Goal: Task Accomplishment & Management: Manage account settings

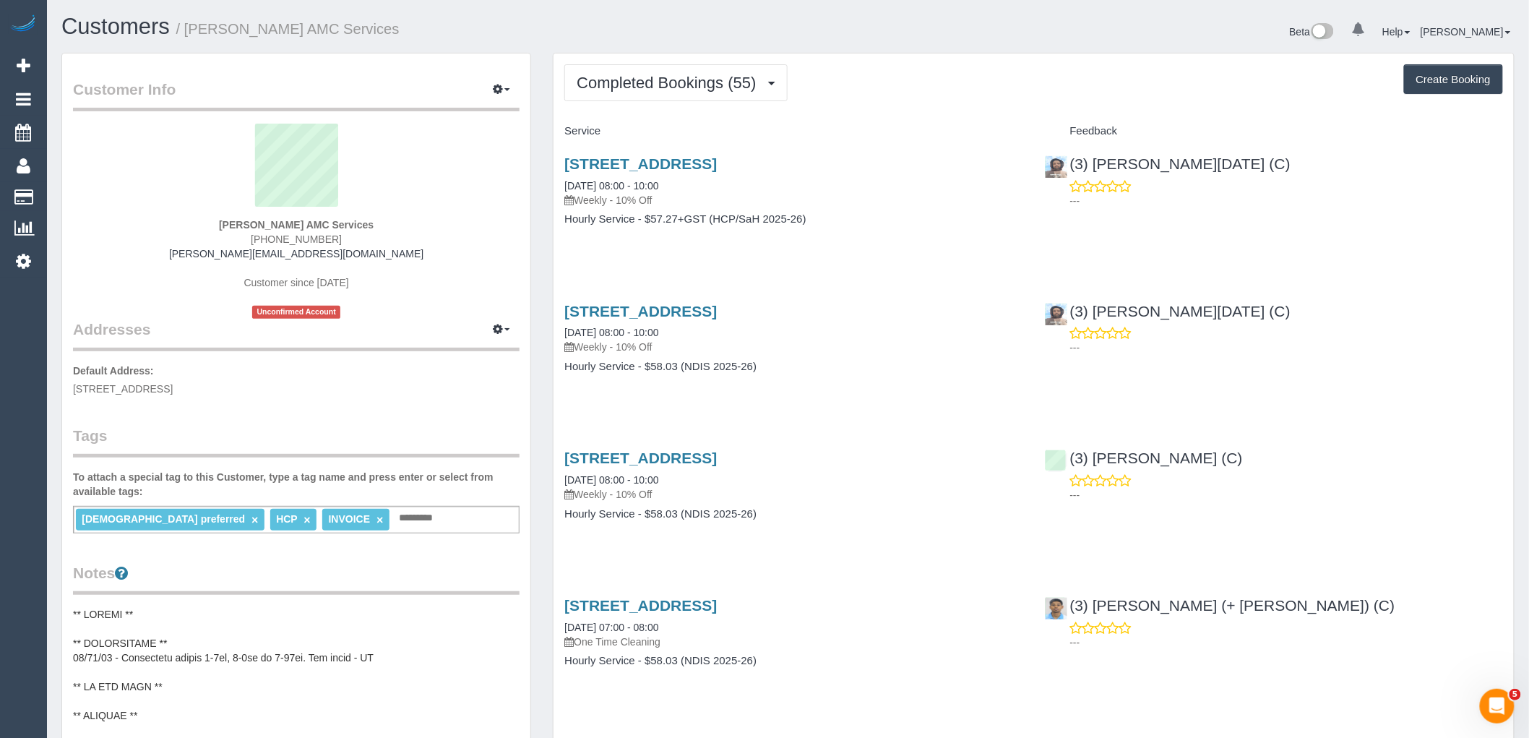
scroll to position [80, 0]
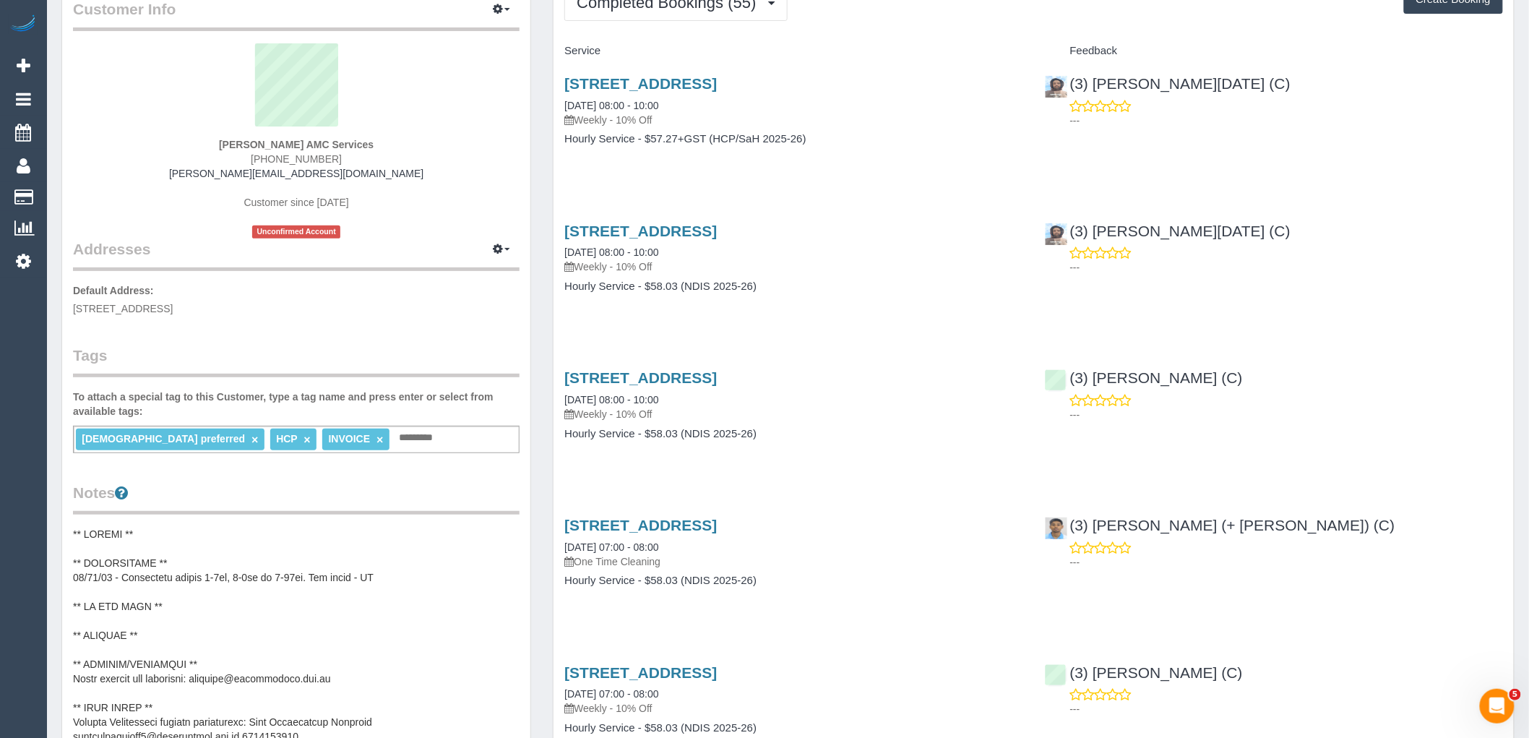
click at [74, 531] on pre at bounding box center [296, 671] width 447 height 289
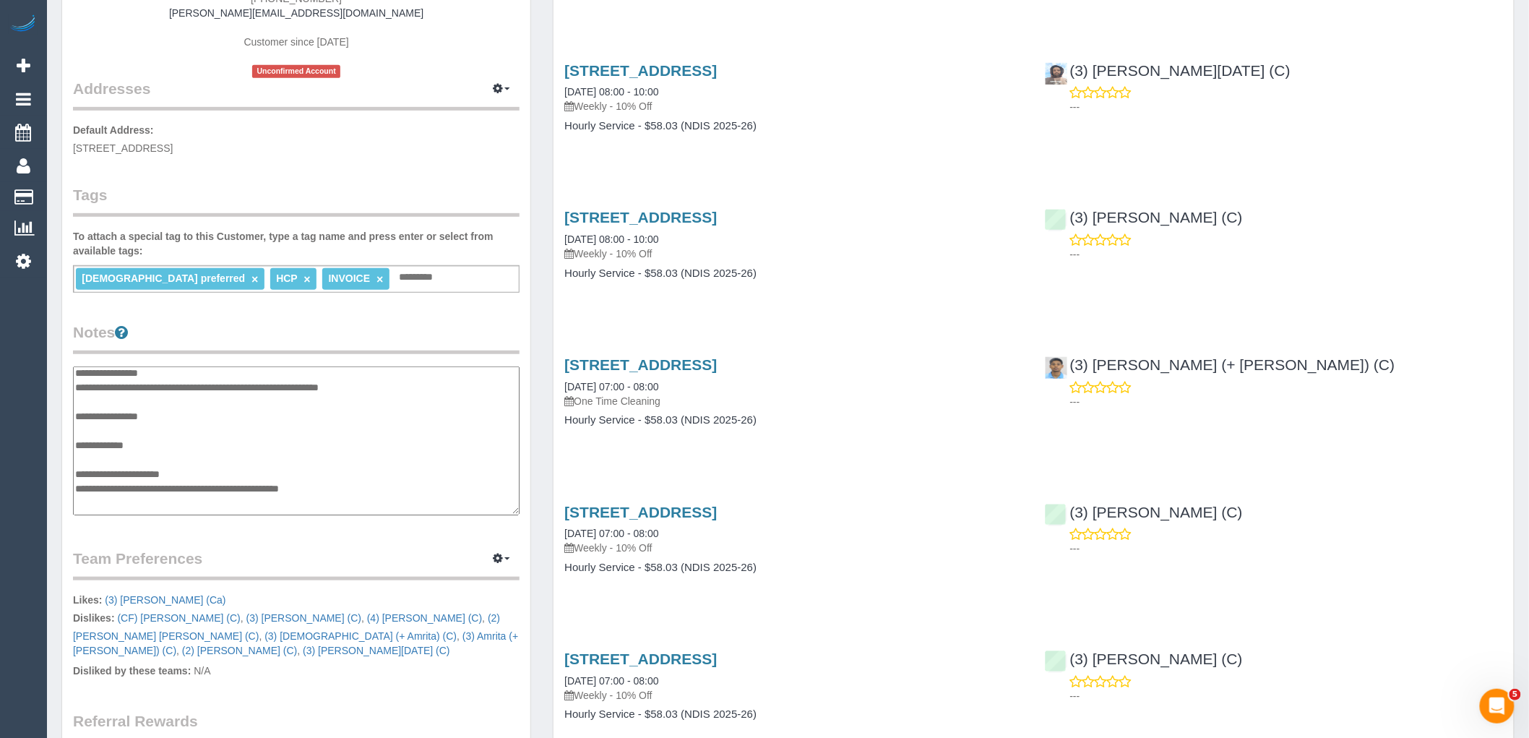
scroll to position [0, 0]
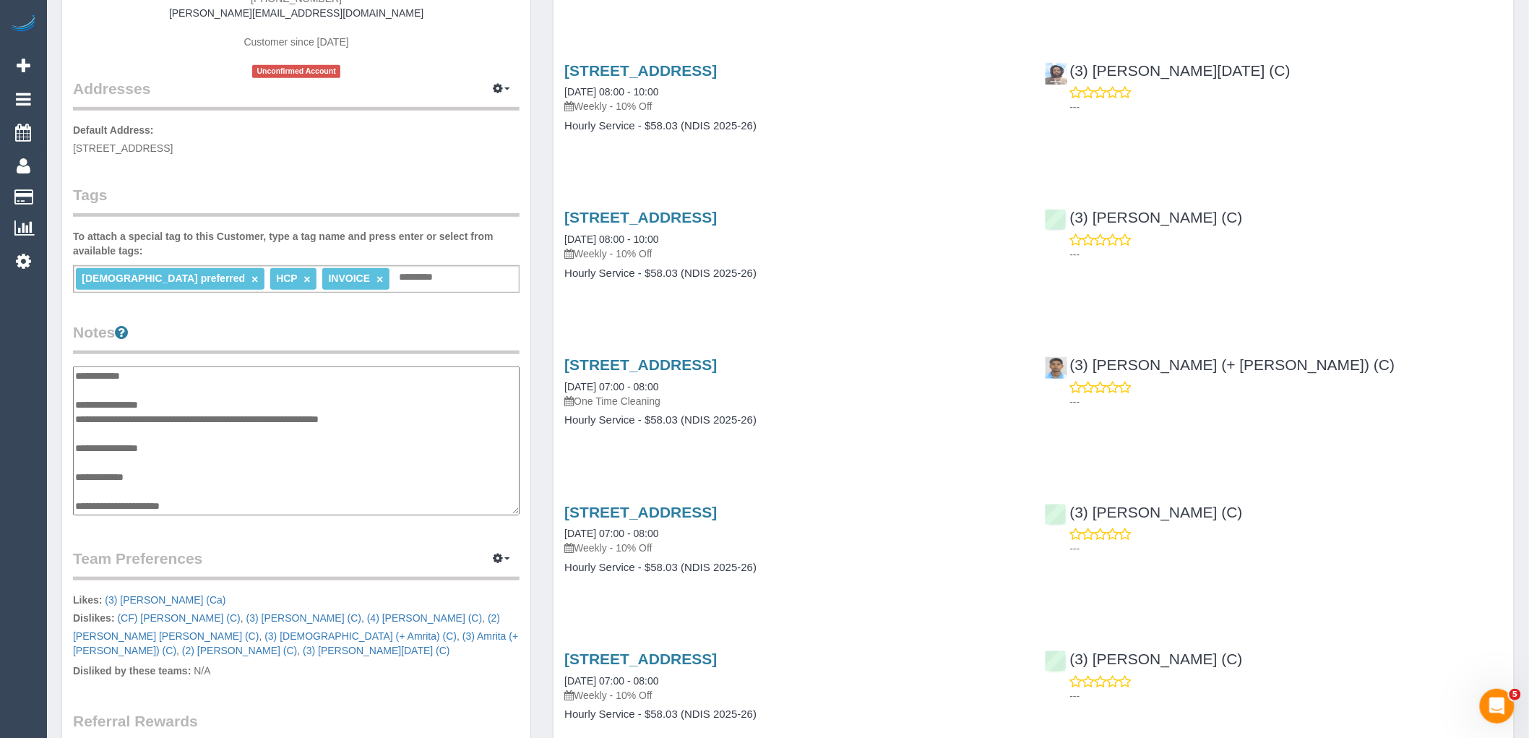
click at [74, 371] on textarea at bounding box center [296, 440] width 447 height 149
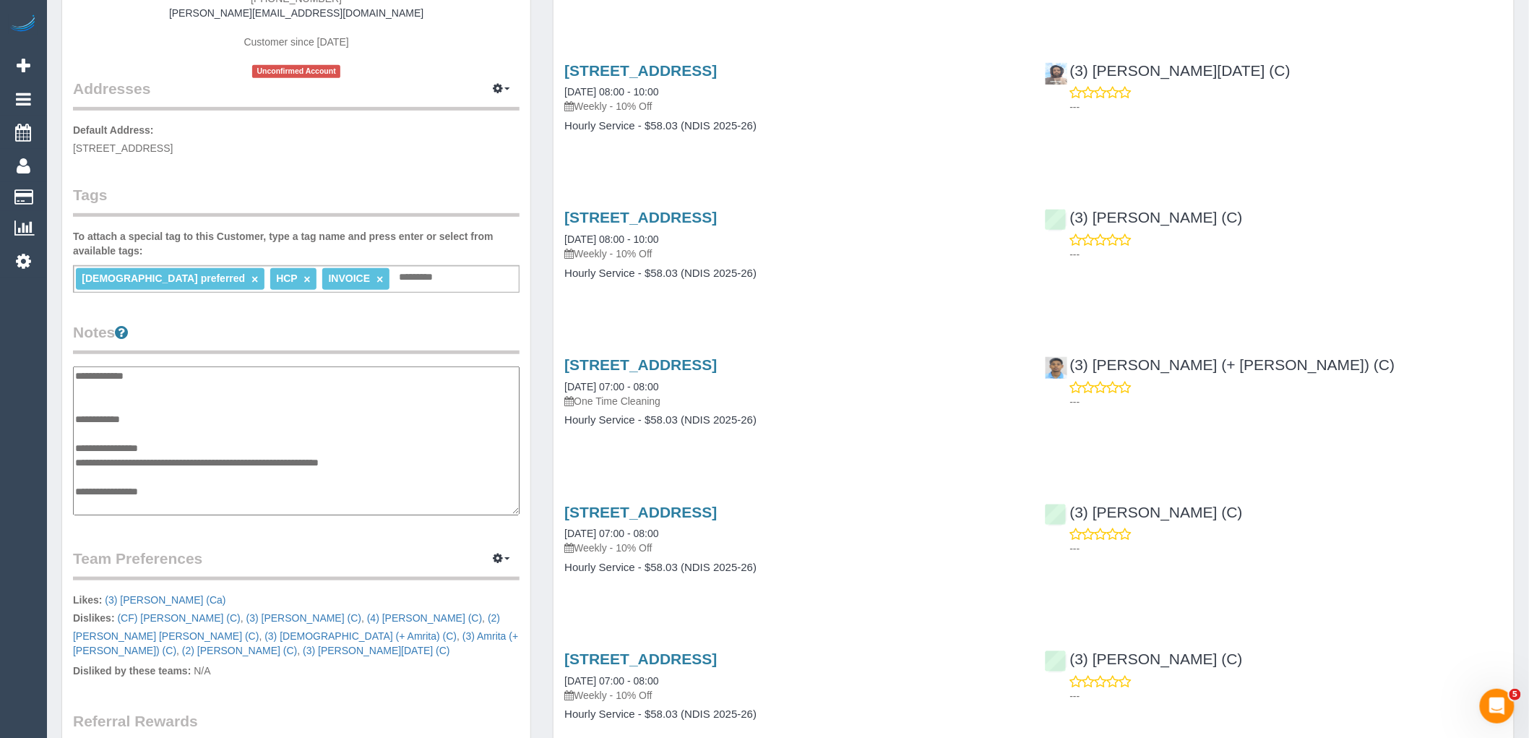
click at [111, 376] on textarea at bounding box center [296, 440] width 447 height 149
click at [111, 384] on textarea at bounding box center [296, 440] width 447 height 149
paste textarea "**********"
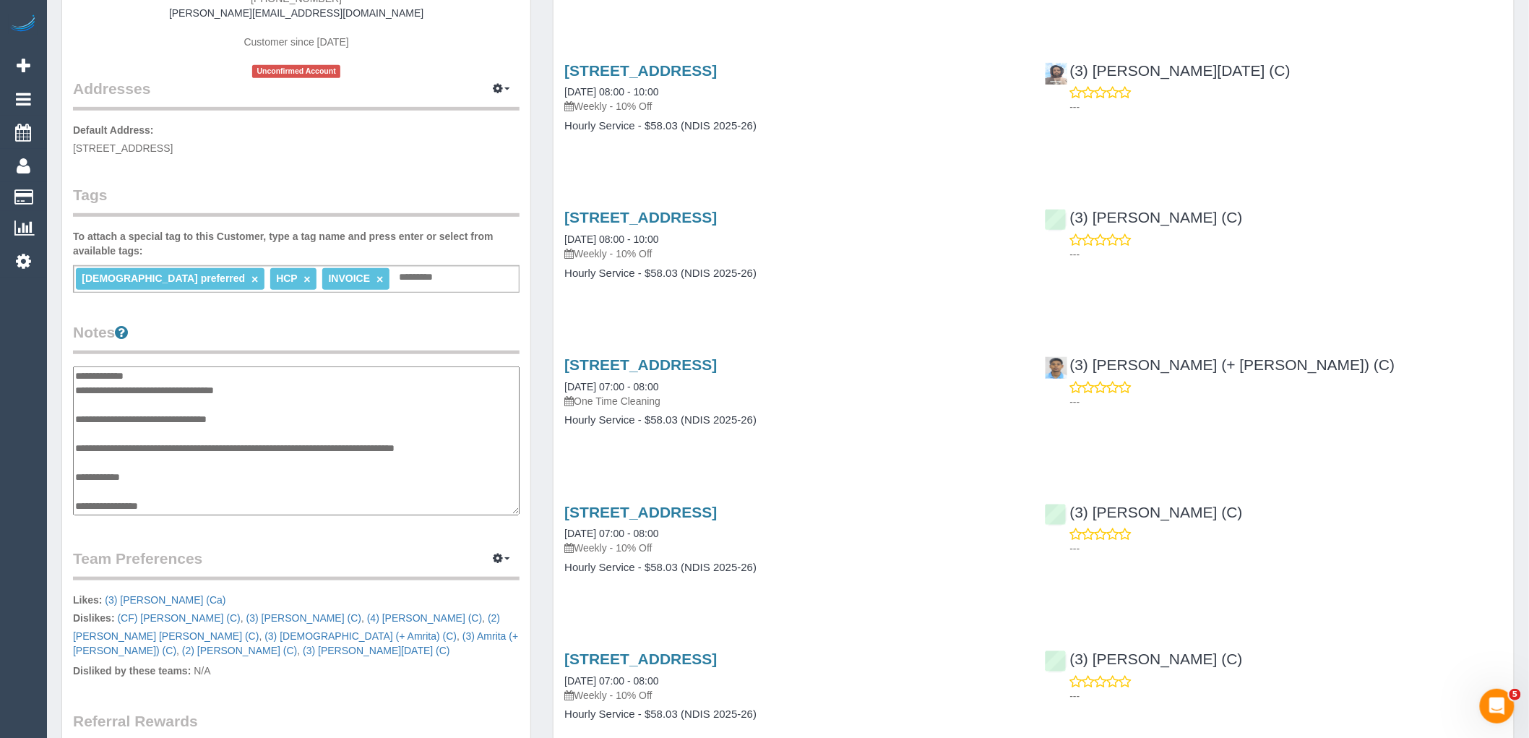
click at [110, 396] on textarea at bounding box center [296, 440] width 447 height 149
click at [132, 410] on textarea at bounding box center [296, 440] width 447 height 149
click at [141, 415] on textarea at bounding box center [296, 440] width 447 height 149
type textarea "**********"
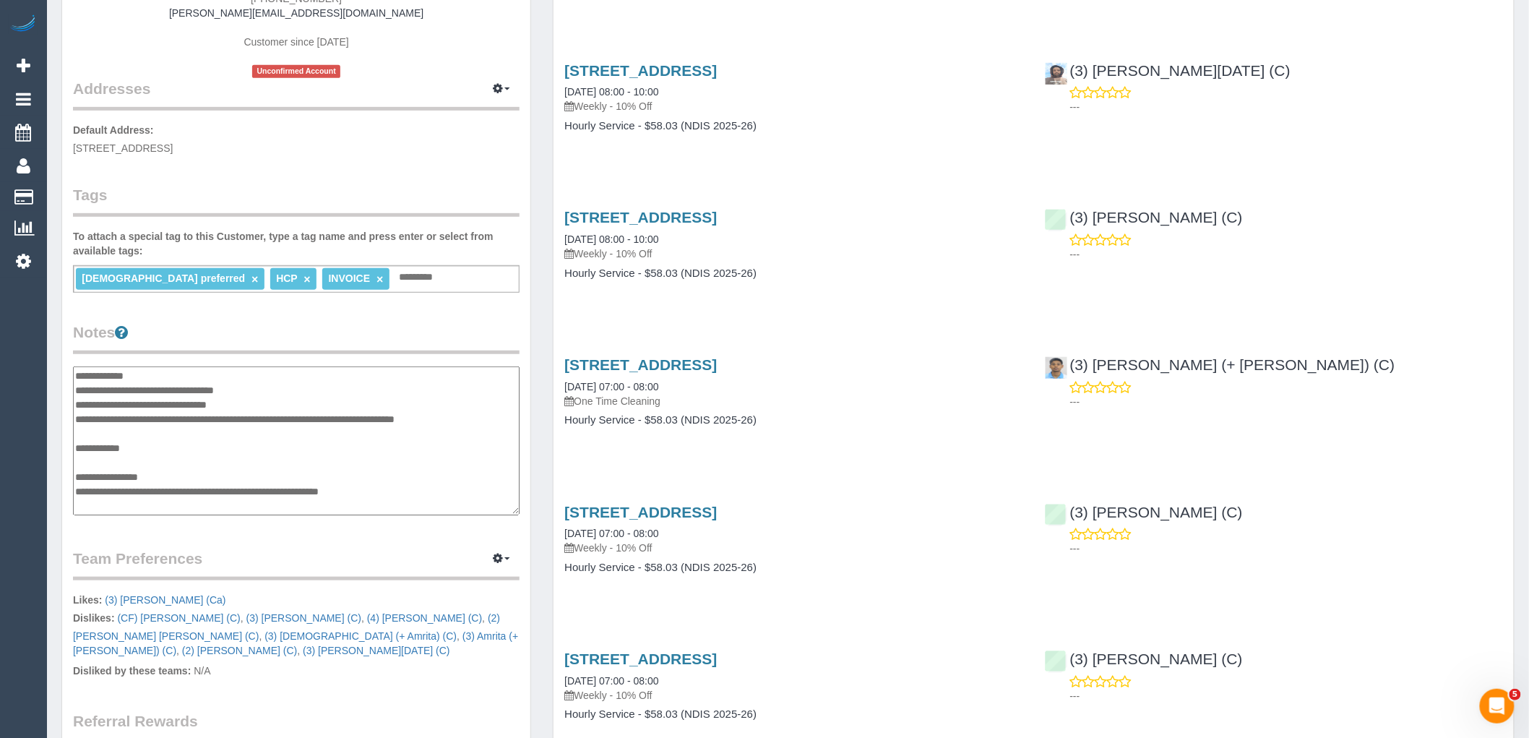
click at [127, 434] on textarea at bounding box center [296, 440] width 447 height 149
click at [109, 442] on textarea at bounding box center [296, 440] width 447 height 149
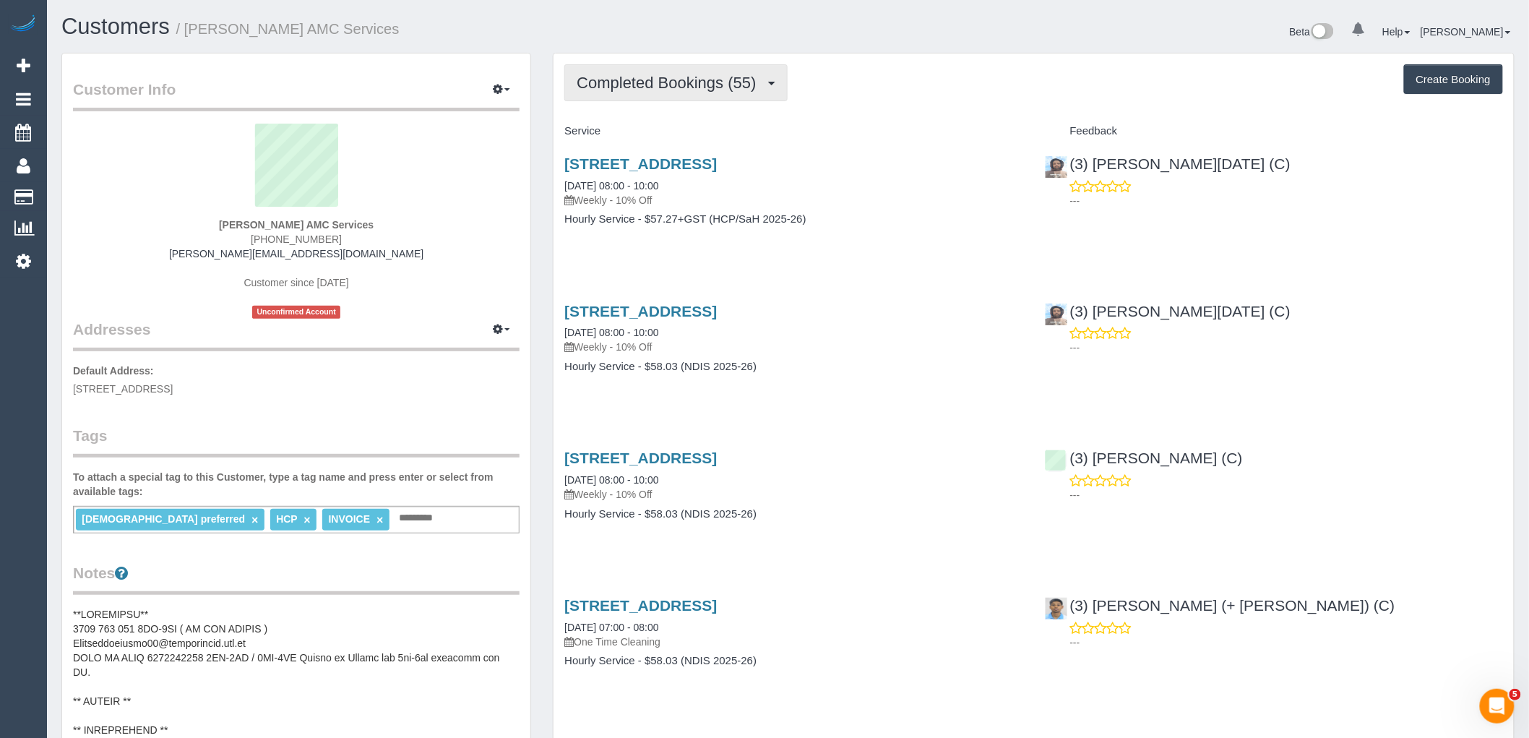
click at [670, 90] on span "Completed Bookings (55)" at bounding box center [670, 83] width 186 height 18
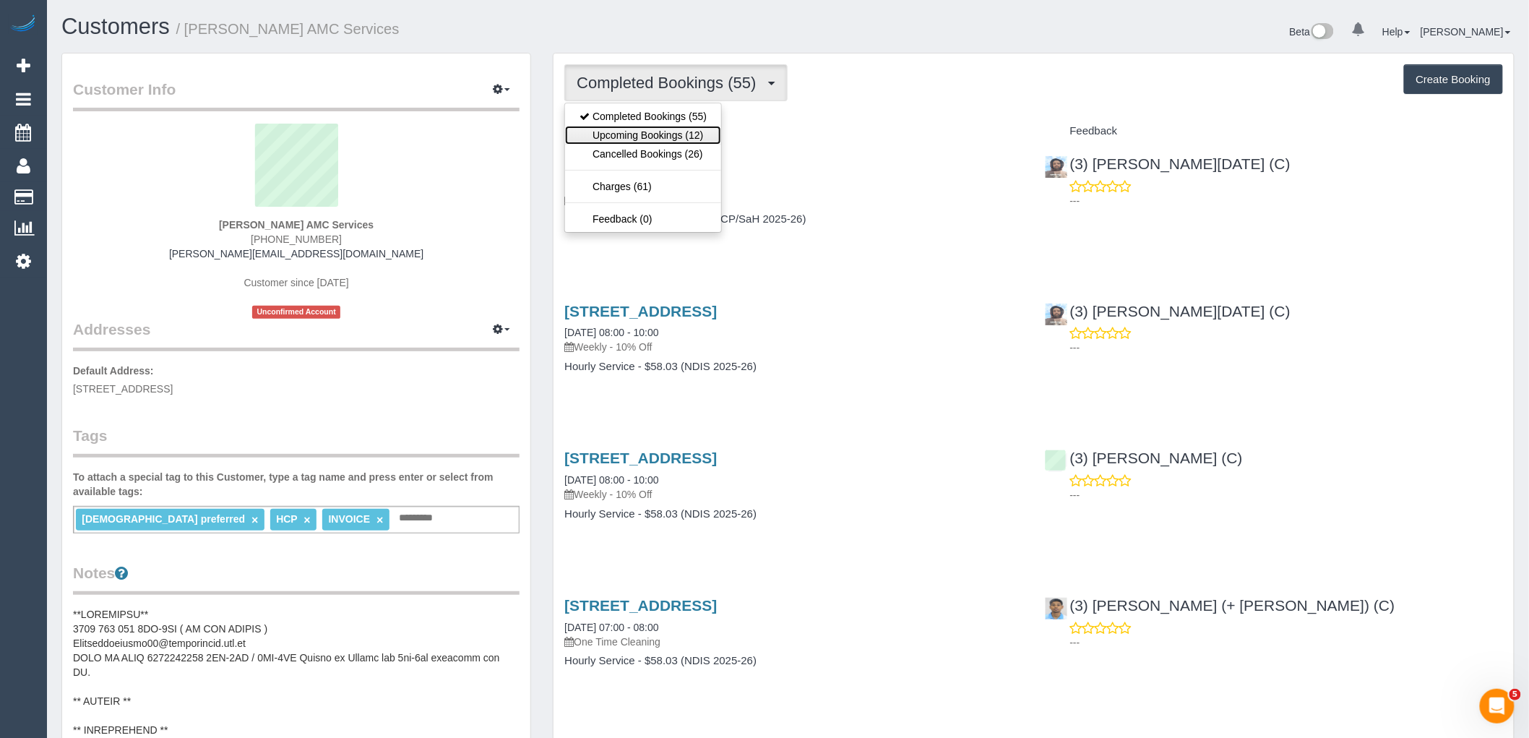
click at [673, 139] on link "Upcoming Bookings (12)" at bounding box center [643, 135] width 156 height 19
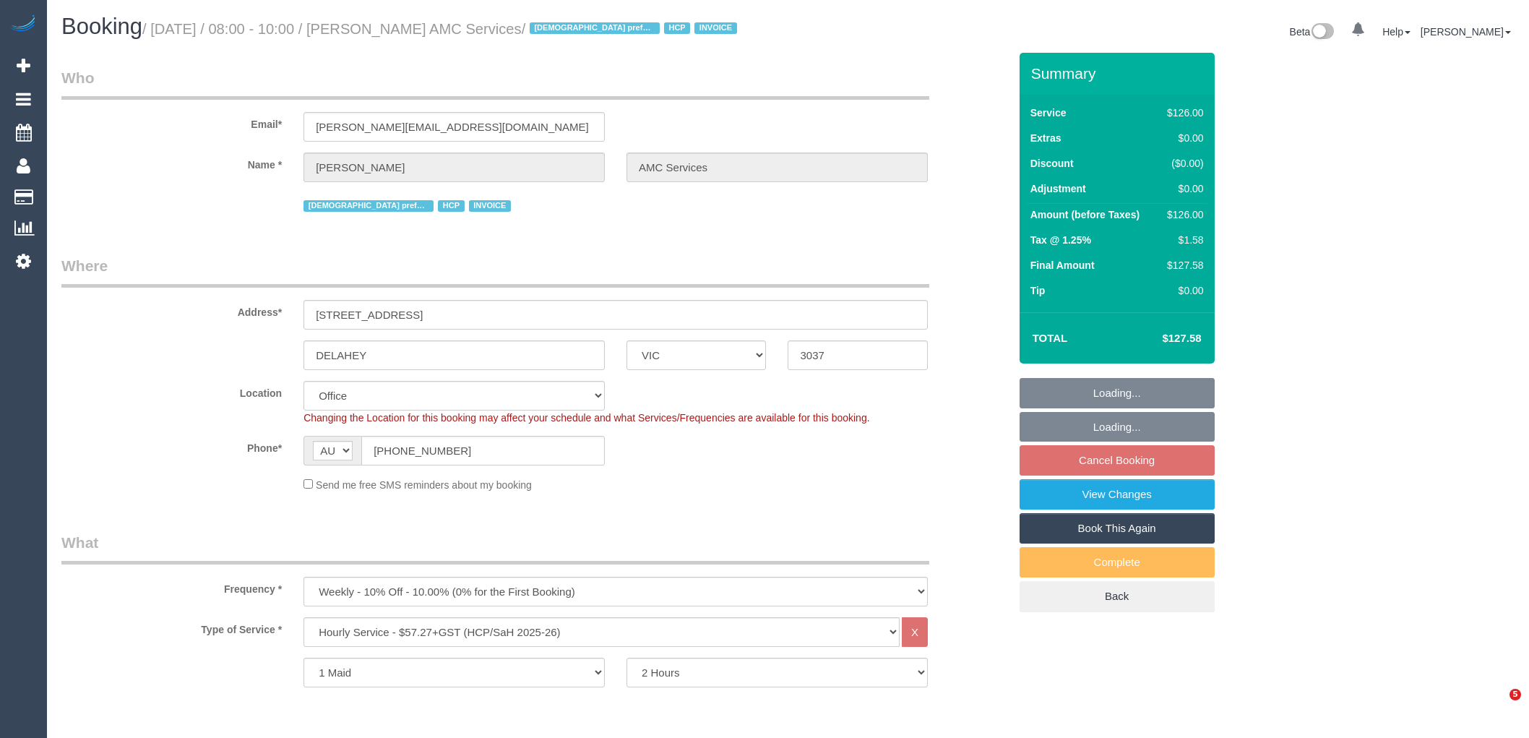
select select "VIC"
select select "120"
select select "number:28"
select select "number:14"
select select "number:18"
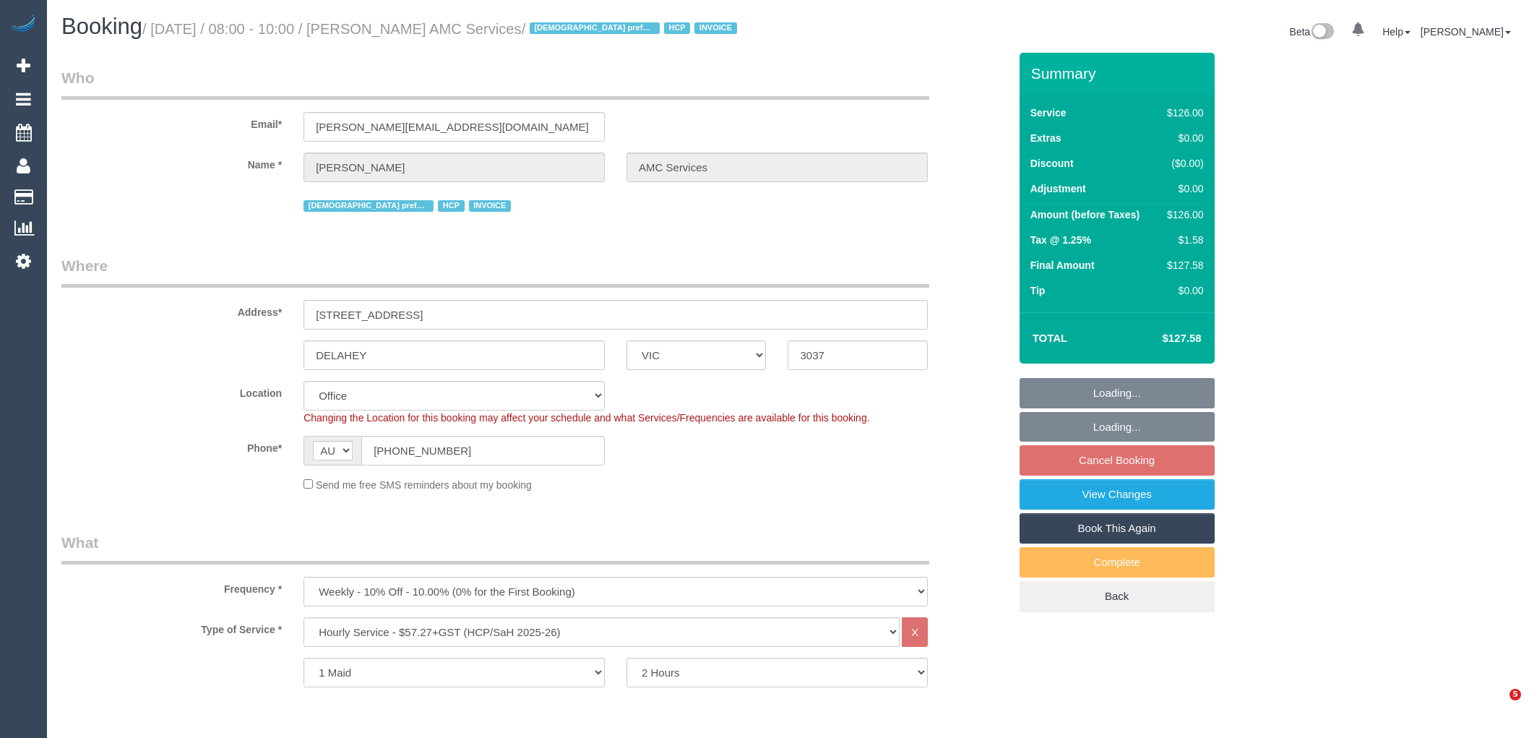
select select "number:36"
select select "number:35"
select select "number:12"
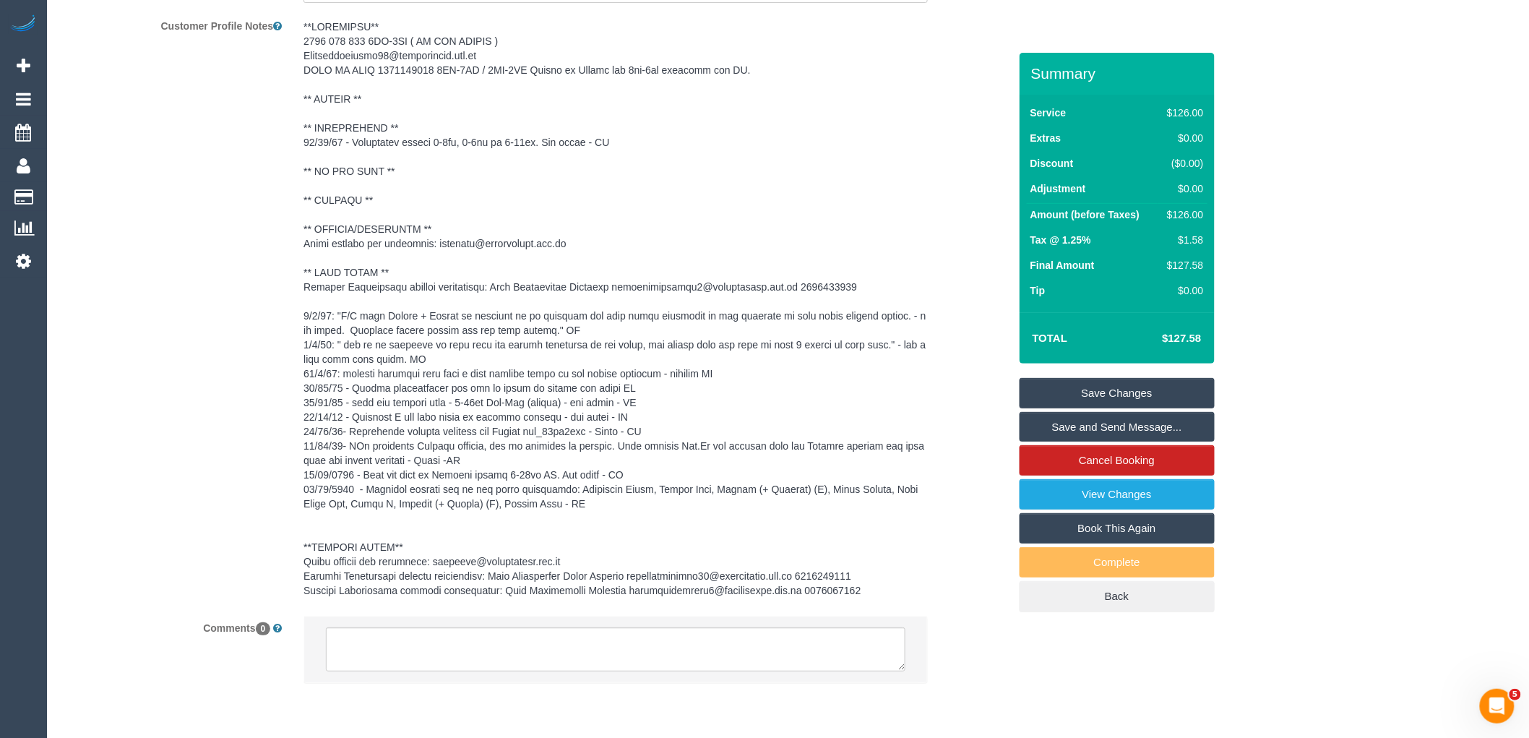
scroll to position [2215, 0]
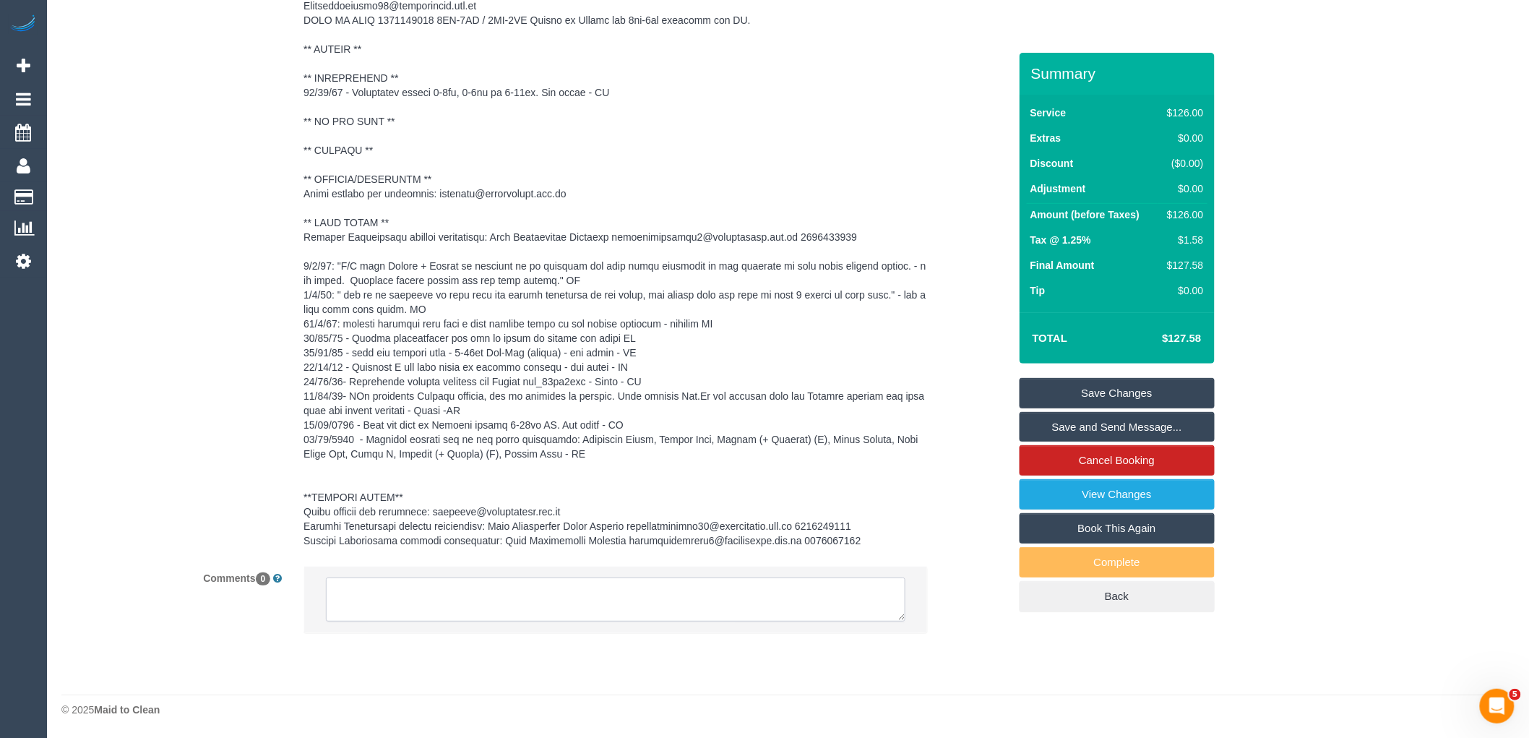
click at [421, 594] on textarea at bounding box center [615, 599] width 579 height 45
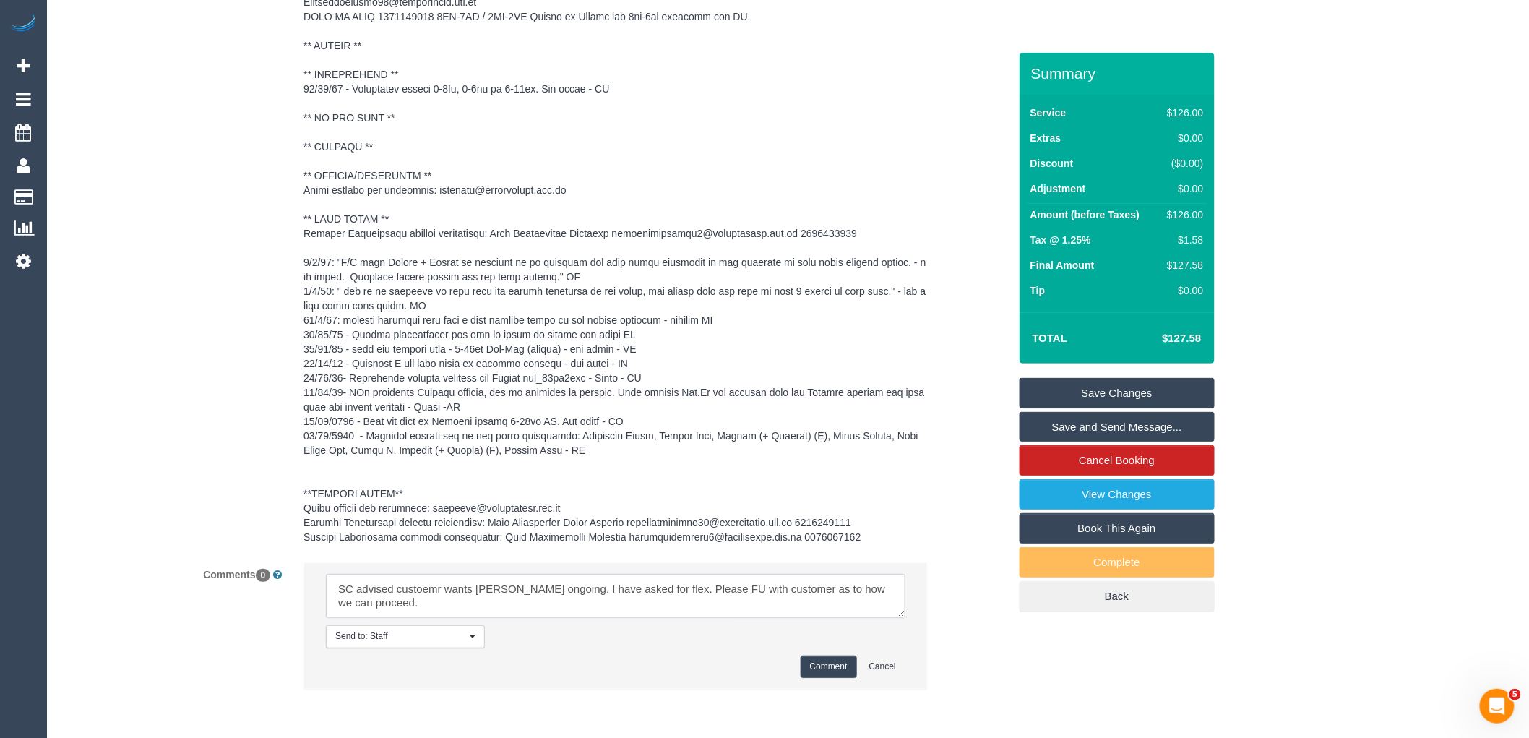
paste textarea "cnv_qh7k2kv"
type textarea "SC advised custoemr wants [PERSON_NAME] ongoing. I have asked for flex. Please …"
click at [828, 673] on button "Comment" at bounding box center [829, 666] width 56 height 22
